Goal: Task Accomplishment & Management: Use online tool/utility

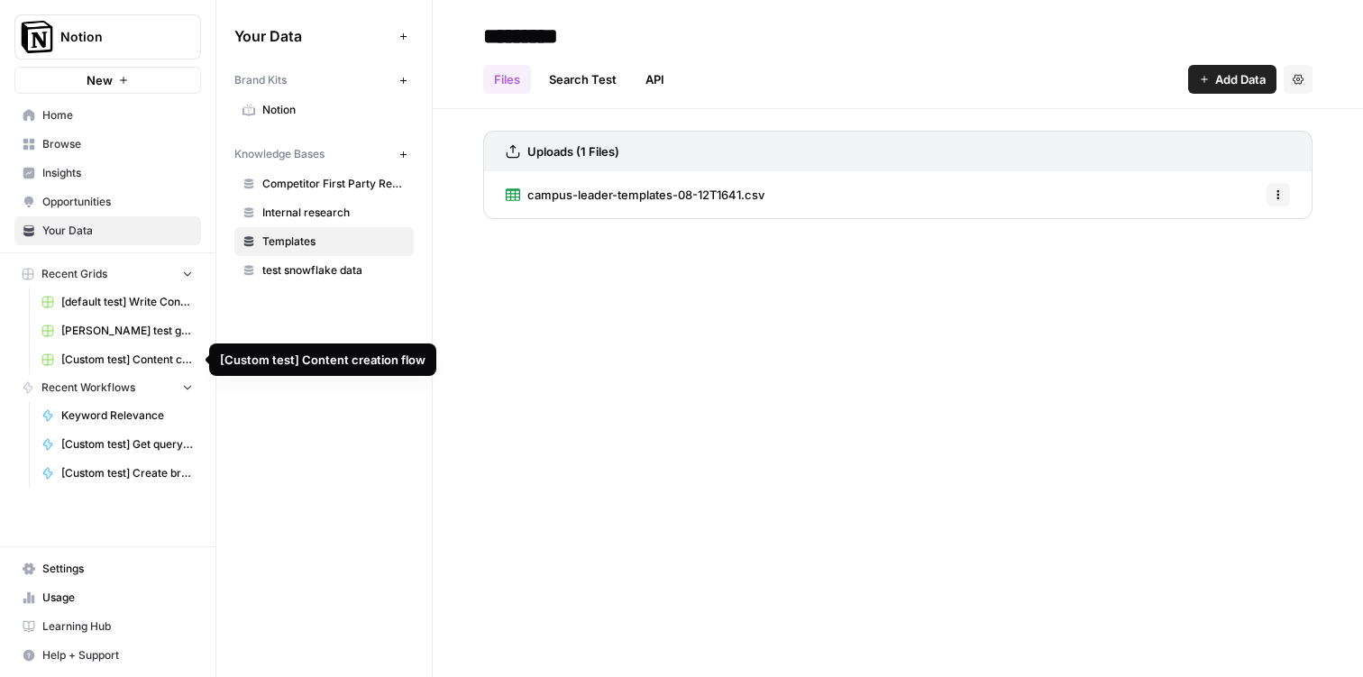
click at [120, 352] on span "[Custom test] Content creation flow" at bounding box center [127, 360] width 132 height 16
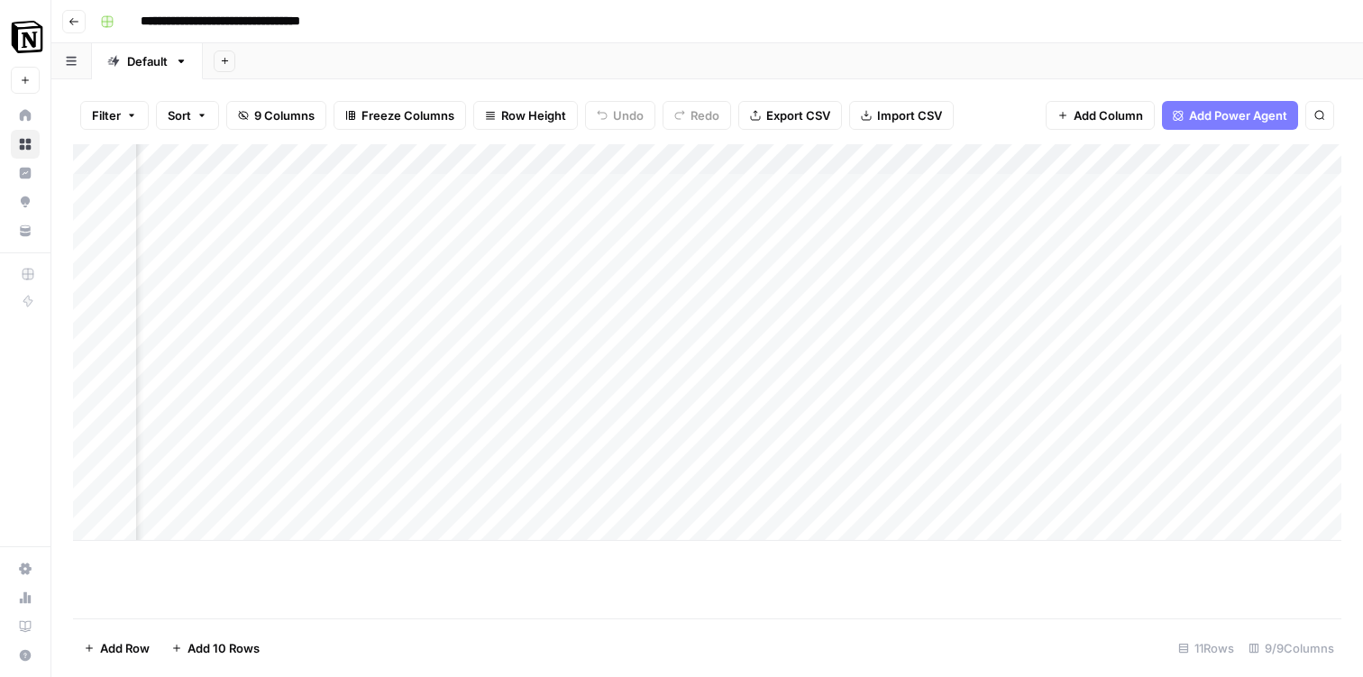
scroll to position [0, 943]
drag, startPoint x: 985, startPoint y: 155, endPoint x: 1064, endPoint y: 155, distance: 78.4
click at [1064, 155] on div "Add Column" at bounding box center [707, 342] width 1268 height 397
click at [943, 498] on div "Add Column" at bounding box center [707, 342] width 1268 height 397
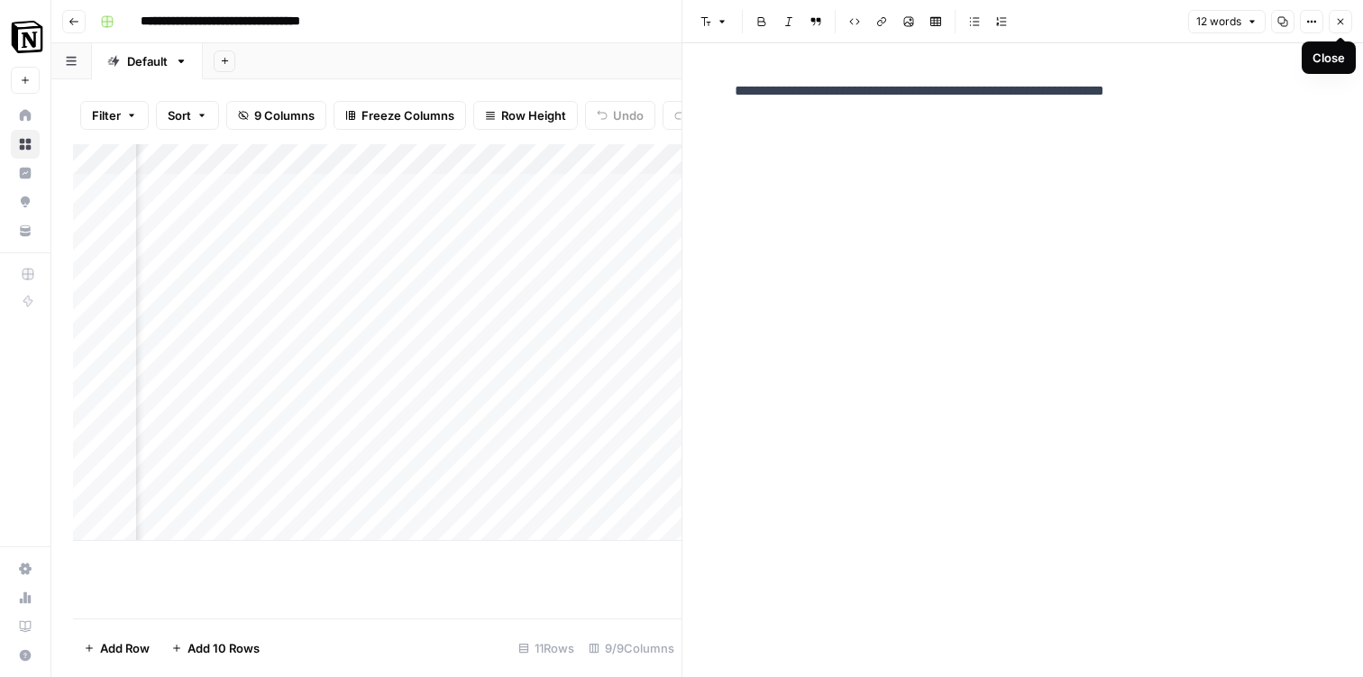
click at [1335, 14] on button "Close" at bounding box center [1340, 21] width 23 height 23
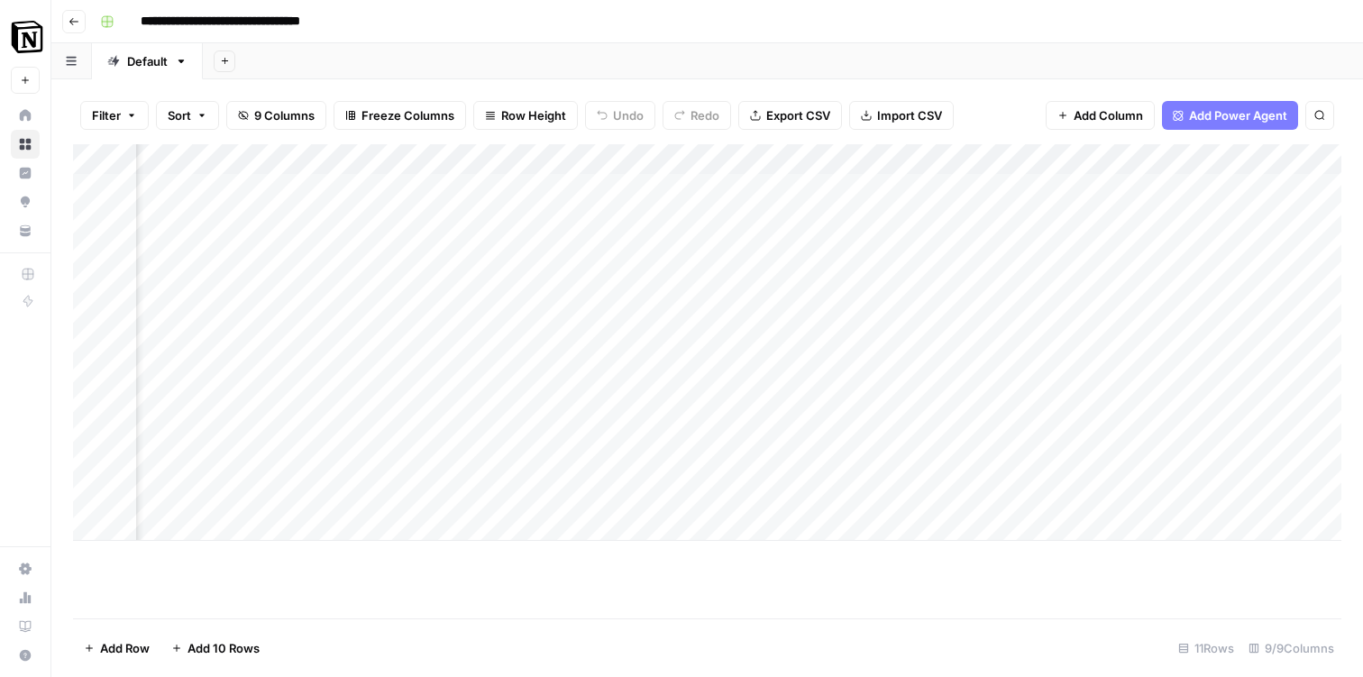
click at [1138, 588] on div "Add Column" at bounding box center [707, 381] width 1268 height 474
